Goal: Task Accomplishment & Management: Manage account settings

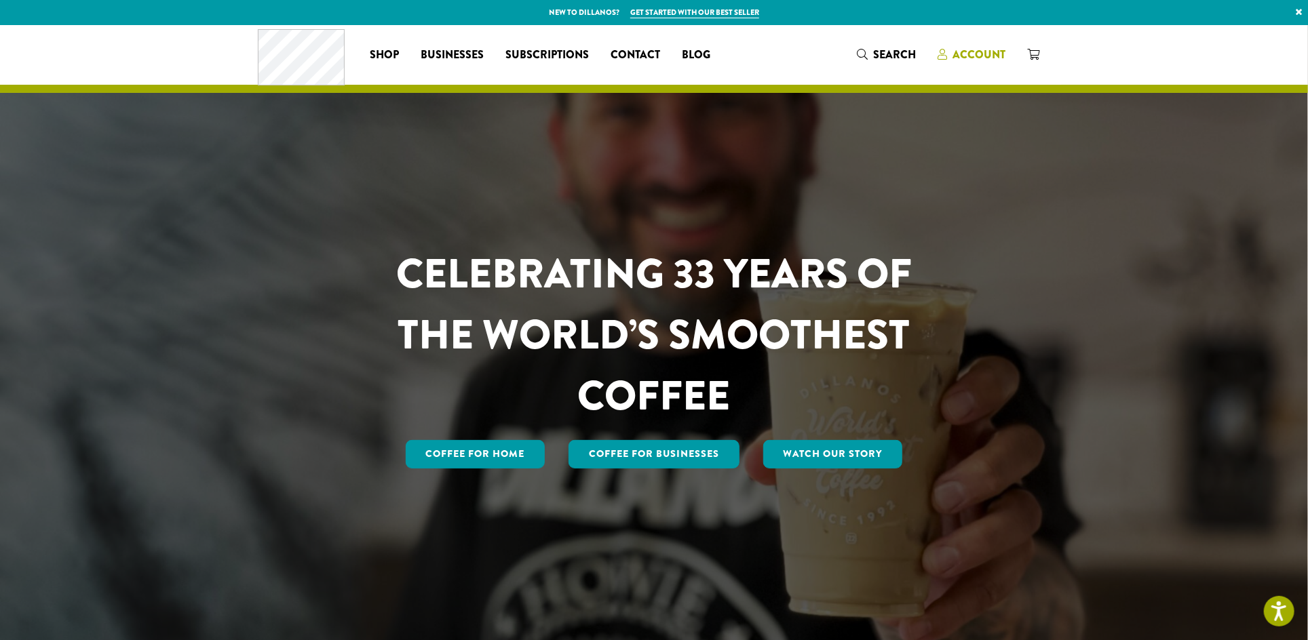
click at [988, 52] on span "Account" at bounding box center [979, 55] width 53 height 16
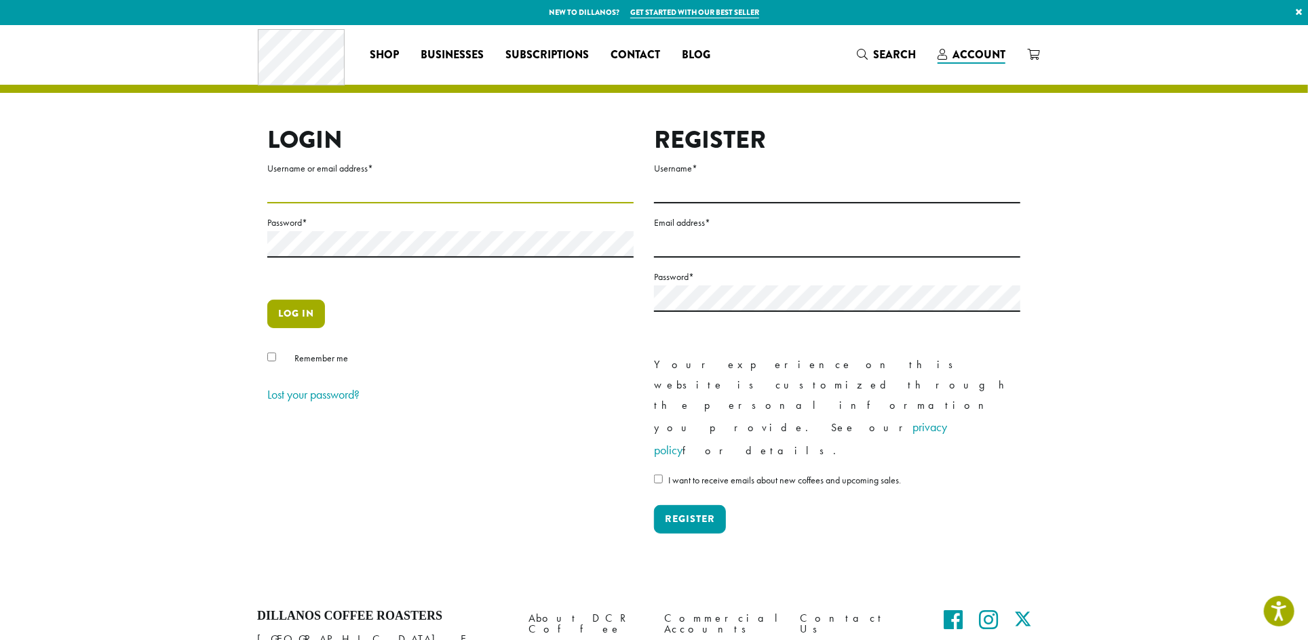
type input "*****"
click at [301, 307] on button "Log in" at bounding box center [296, 314] width 58 height 28
